Goal: Task Accomplishment & Management: Use online tool/utility

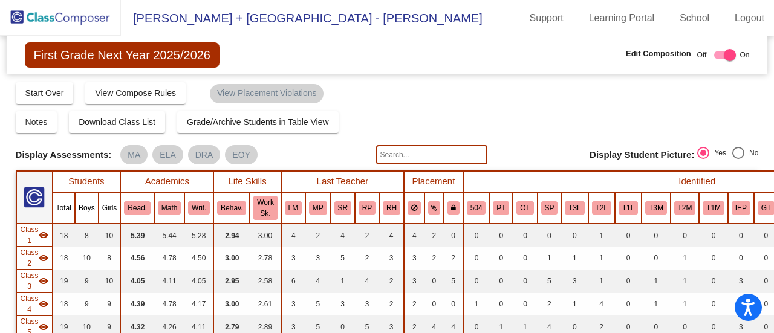
scroll to position [242, 0]
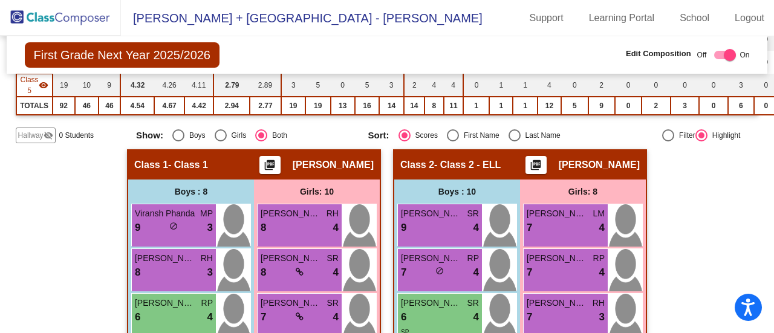
click at [56, 15] on img at bounding box center [60, 18] width 121 height 36
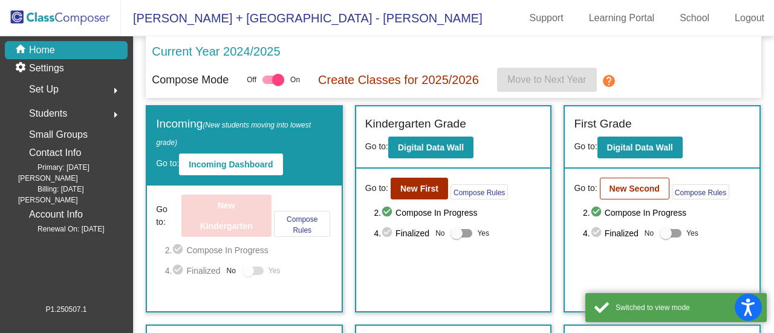
click at [633, 188] on b "New Second" at bounding box center [635, 189] width 50 height 10
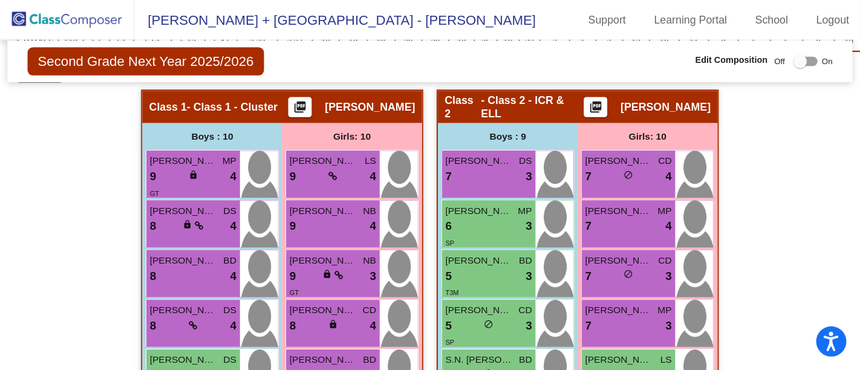
scroll to position [334, 0]
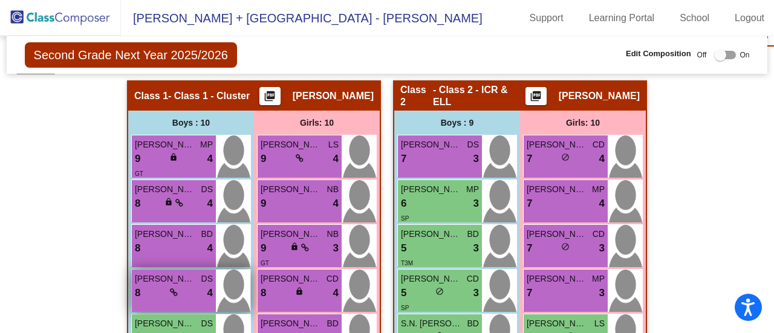
click at [166, 292] on div "8 lock do_not_disturb_alt 4" at bounding box center [174, 293] width 78 height 16
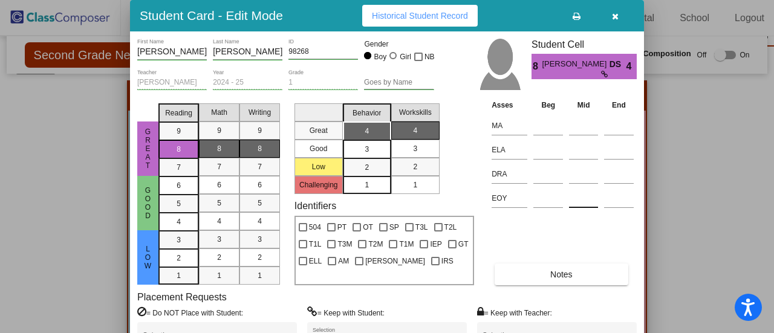
click at [598, 189] on div at bounding box center [583, 196] width 29 height 22
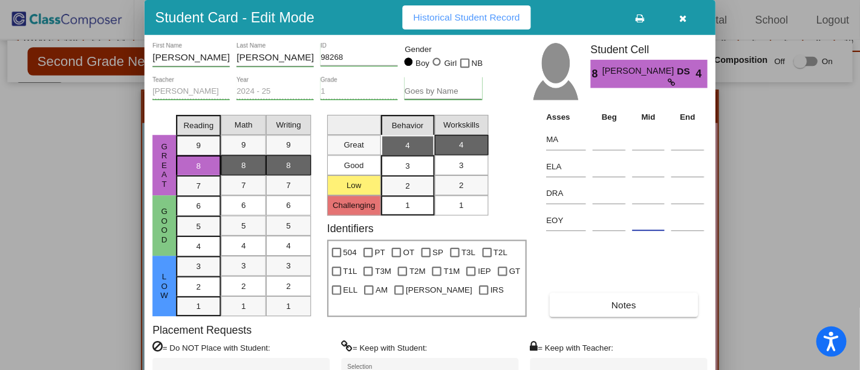
scroll to position [333, 0]
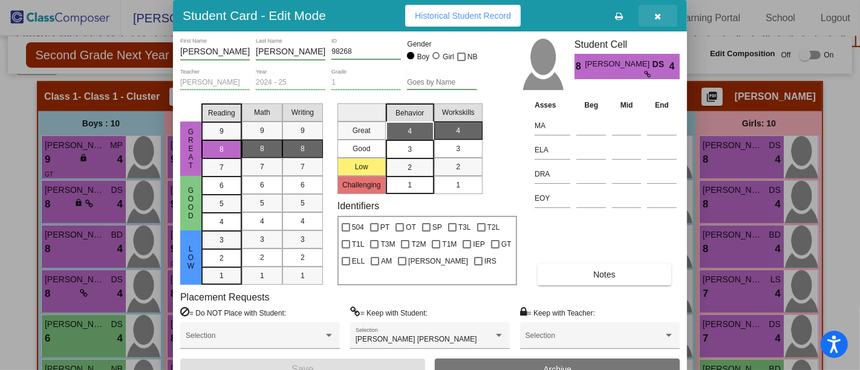
click at [658, 12] on icon "button" at bounding box center [658, 16] width 7 height 8
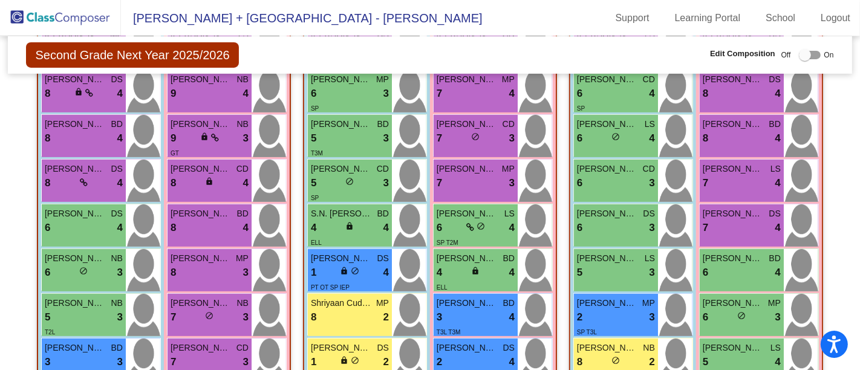
scroll to position [444, 34]
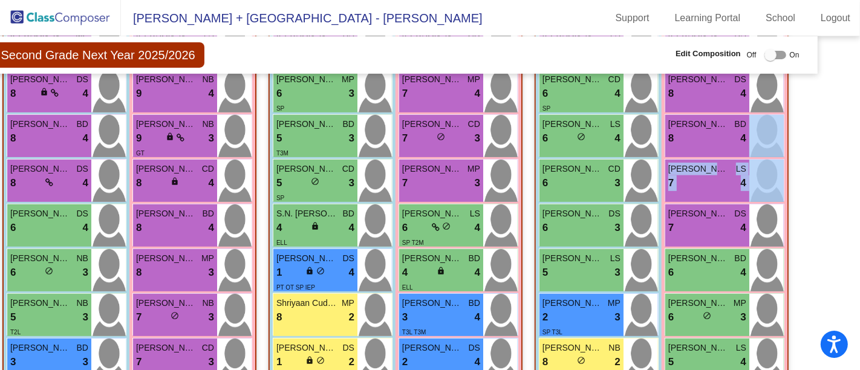
drag, startPoint x: 853, startPoint y: 166, endPoint x: 856, endPoint y: 143, distance: 23.2
click at [774, 143] on mat-sidenav-content "Second Grade Next Year 2025/2026 Edit Composition Off On Incoming Digital Data …" at bounding box center [430, 203] width 860 height 334
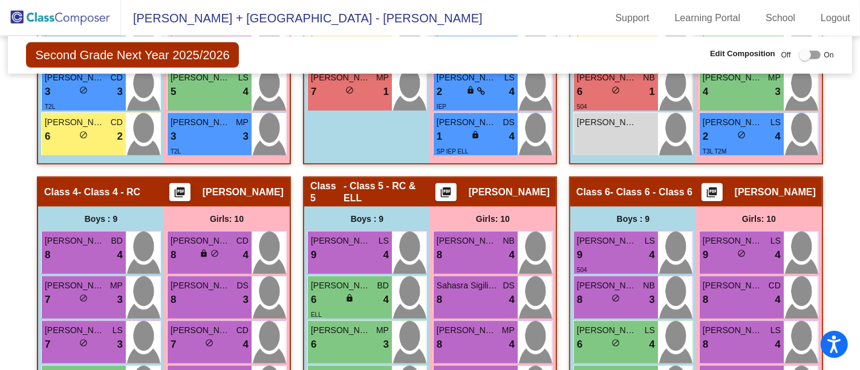
scroll to position [763, 0]
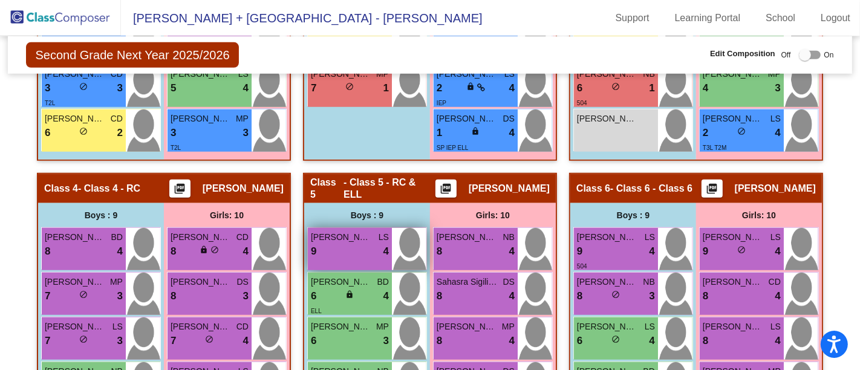
click at [346, 244] on div "9 lock do_not_disturb_alt 4" at bounding box center [350, 252] width 78 height 16
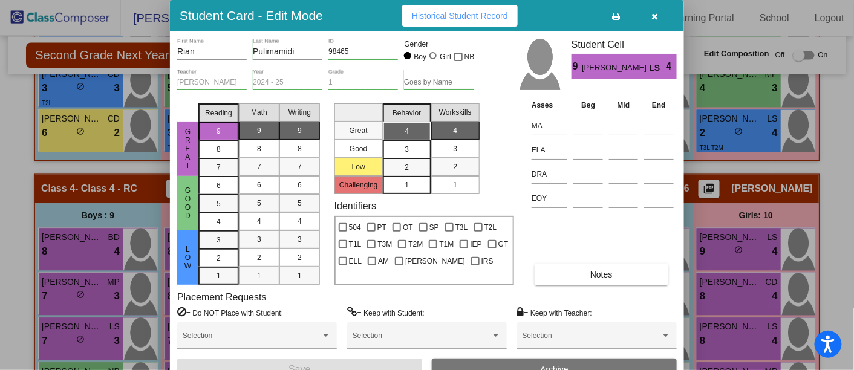
click at [661, 15] on button "button" at bounding box center [655, 16] width 39 height 22
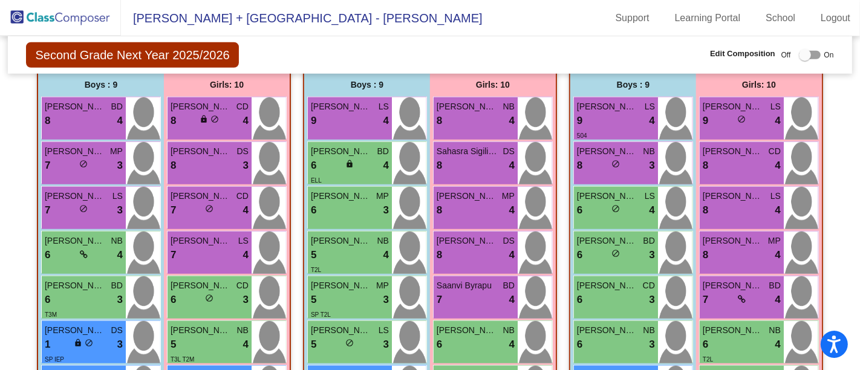
scroll to position [773, 0]
